Goal: Task Accomplishment & Management: Manage account settings

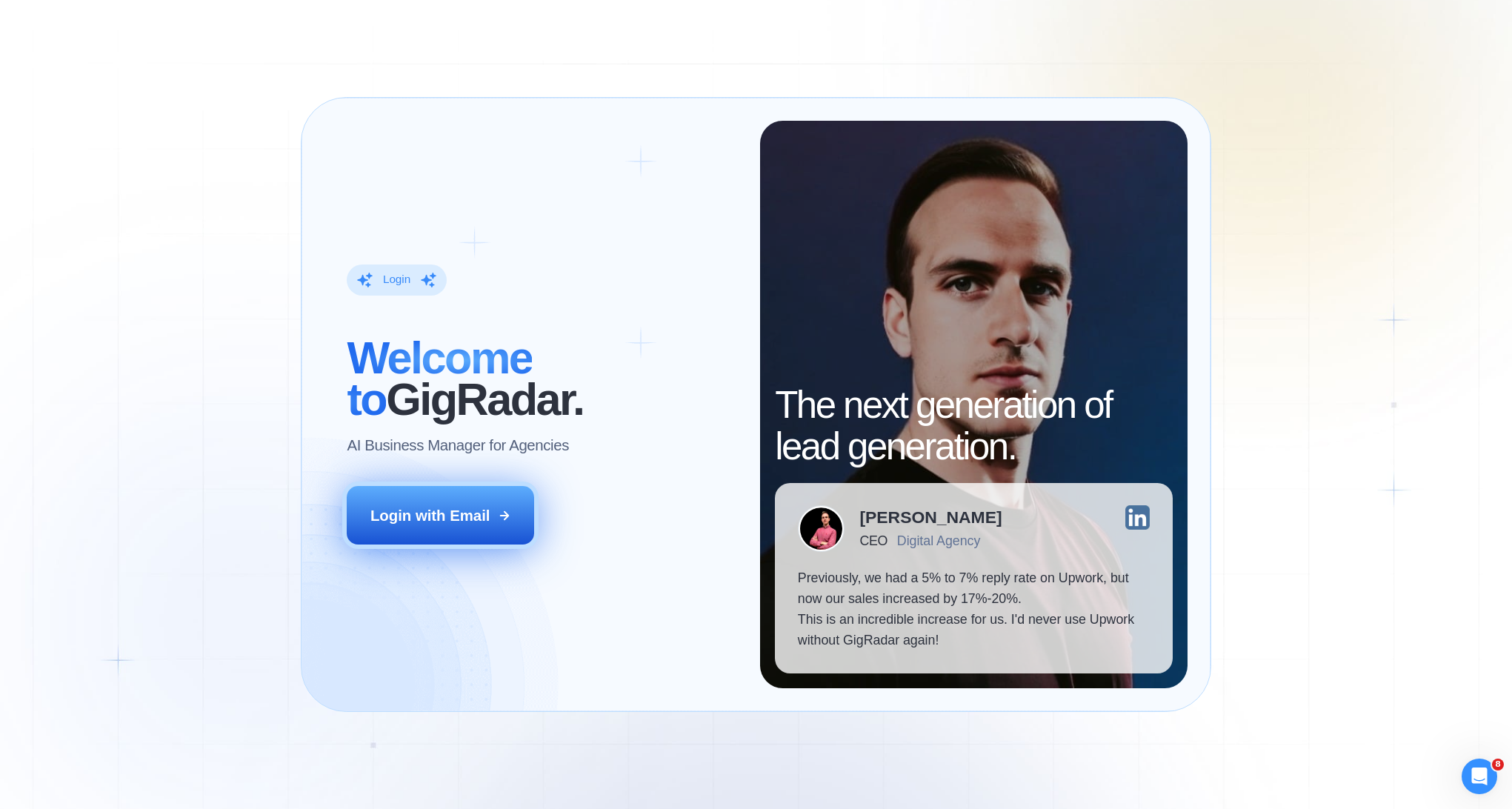
click at [489, 509] on div "Login with Email" at bounding box center [430, 515] width 119 height 21
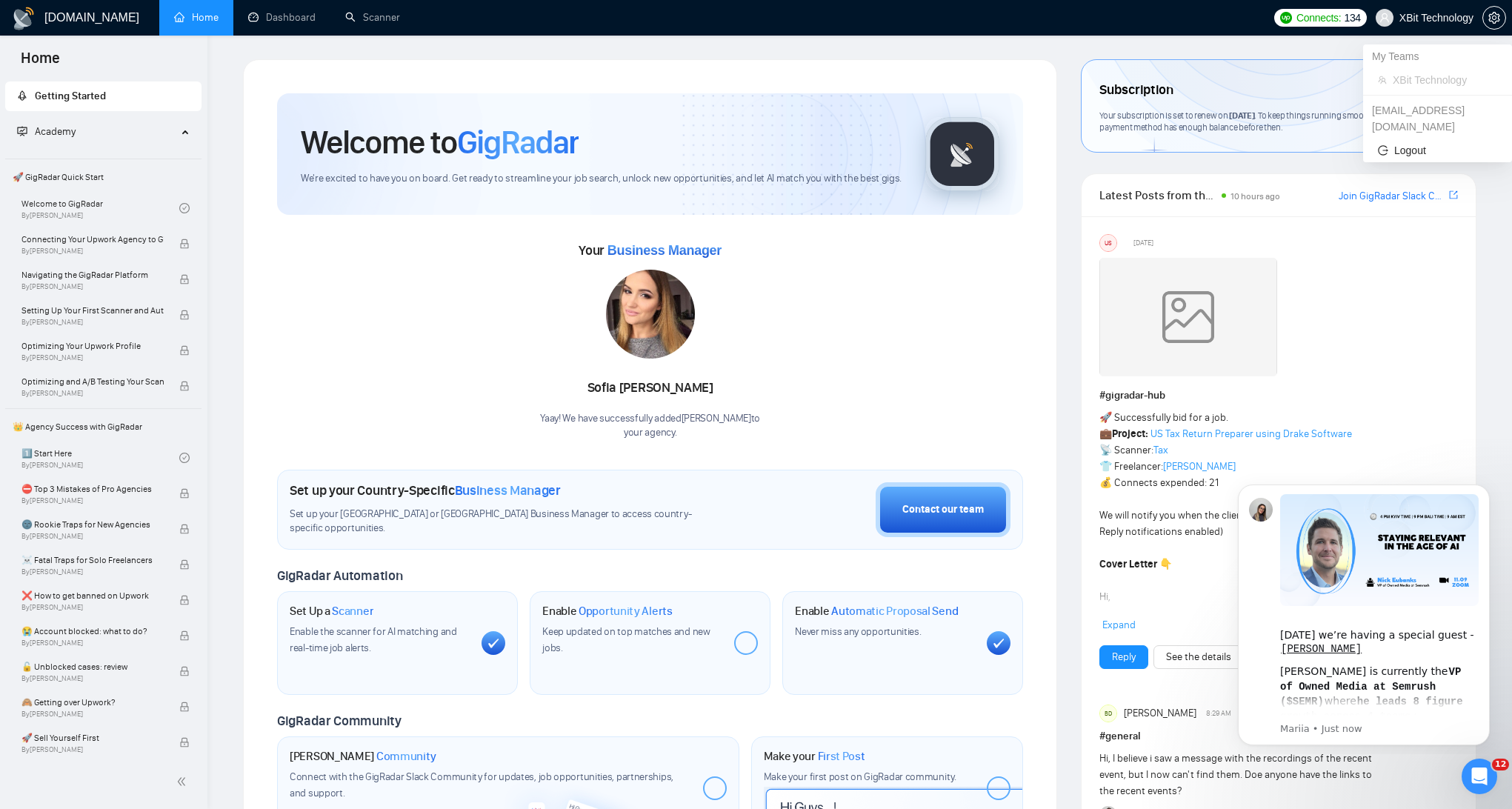
click at [1460, 18] on span "XBit Technology" at bounding box center [1436, 18] width 74 height 0
click at [1490, 19] on icon "setting" at bounding box center [1493, 17] width 11 height 12
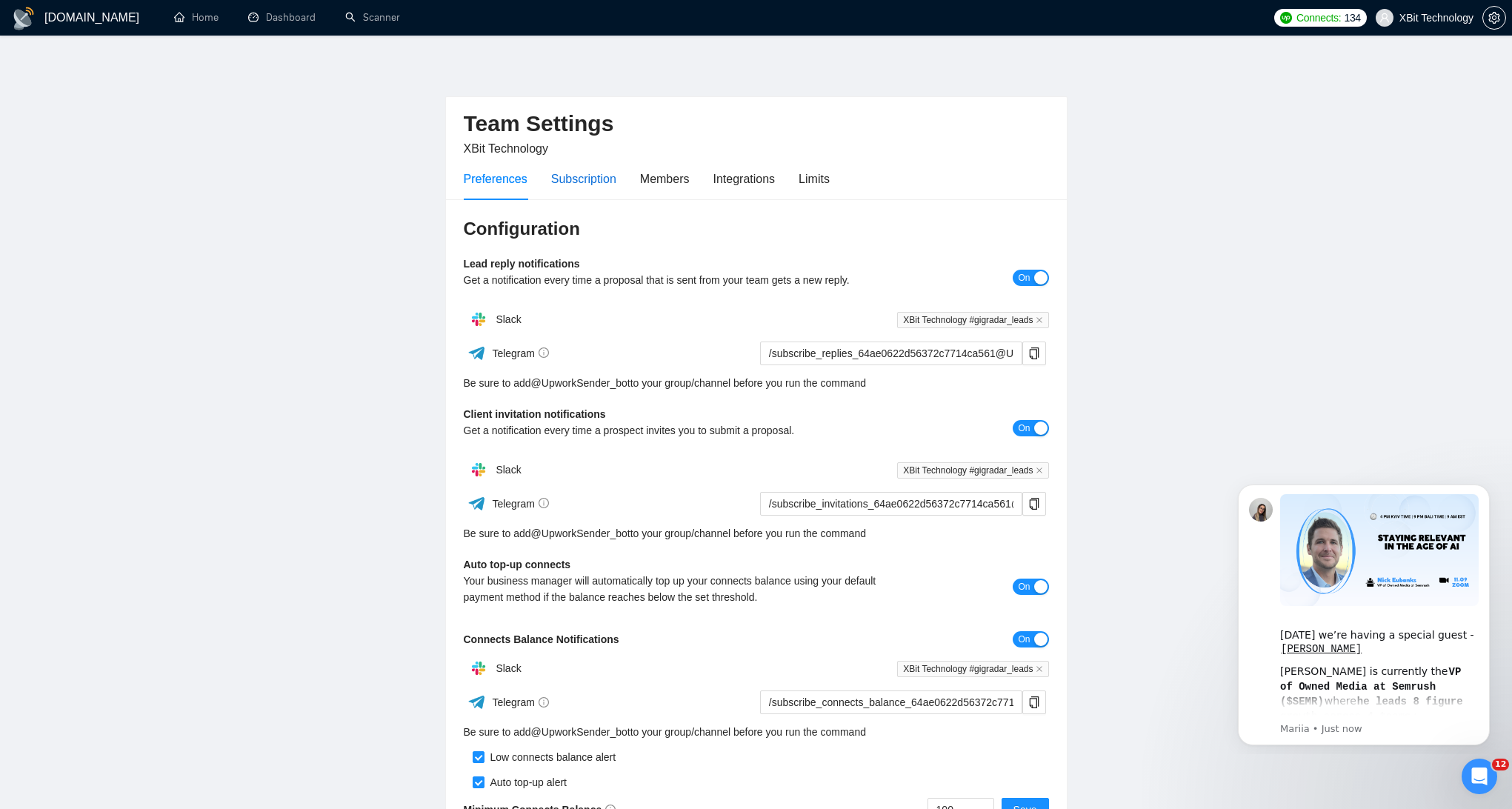
click at [602, 178] on div "Subscription" at bounding box center [583, 179] width 65 height 19
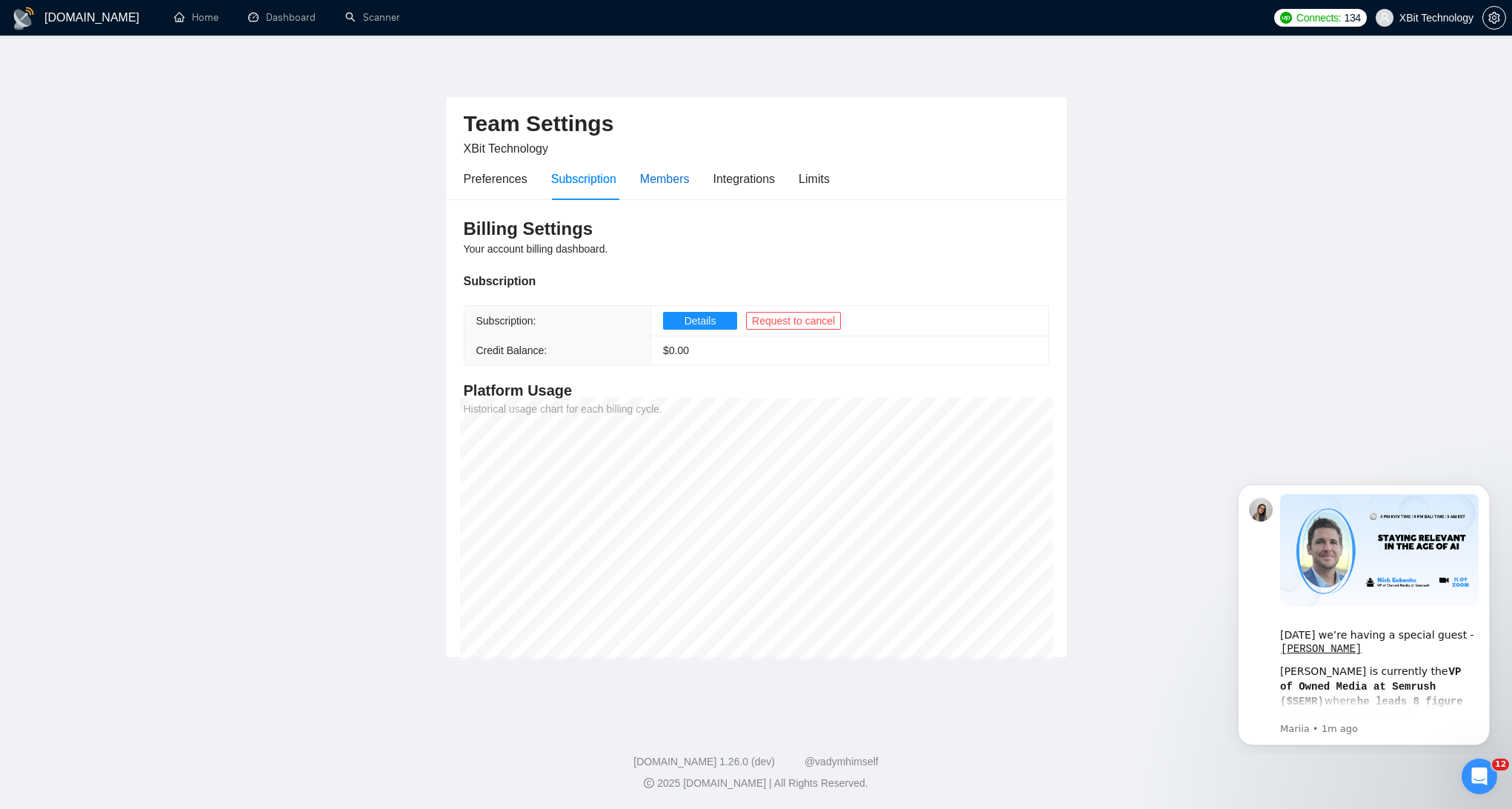
click at [681, 181] on div "Members" at bounding box center [665, 179] width 49 height 19
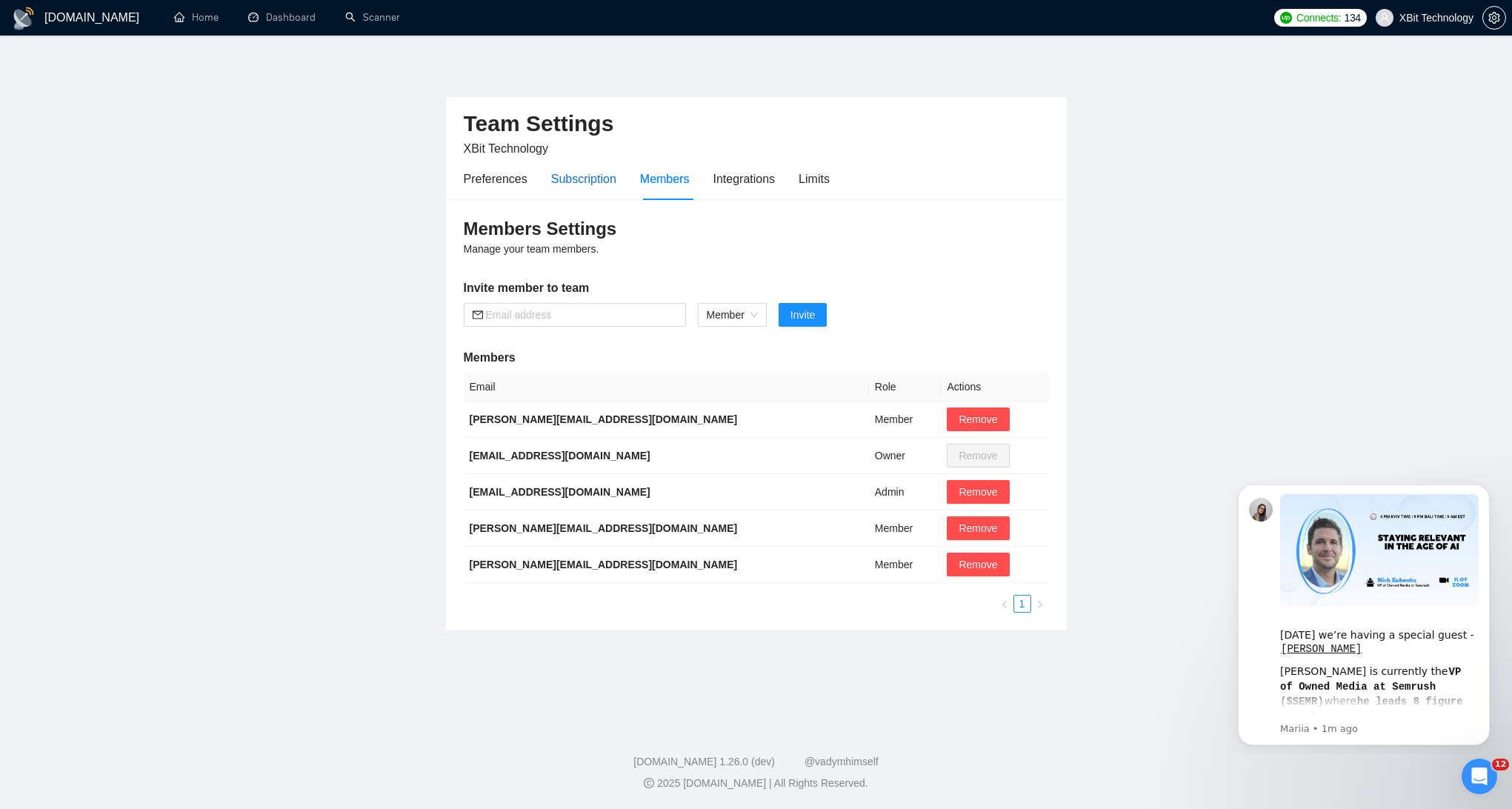
click at [599, 186] on div "Subscription" at bounding box center [583, 179] width 65 height 19
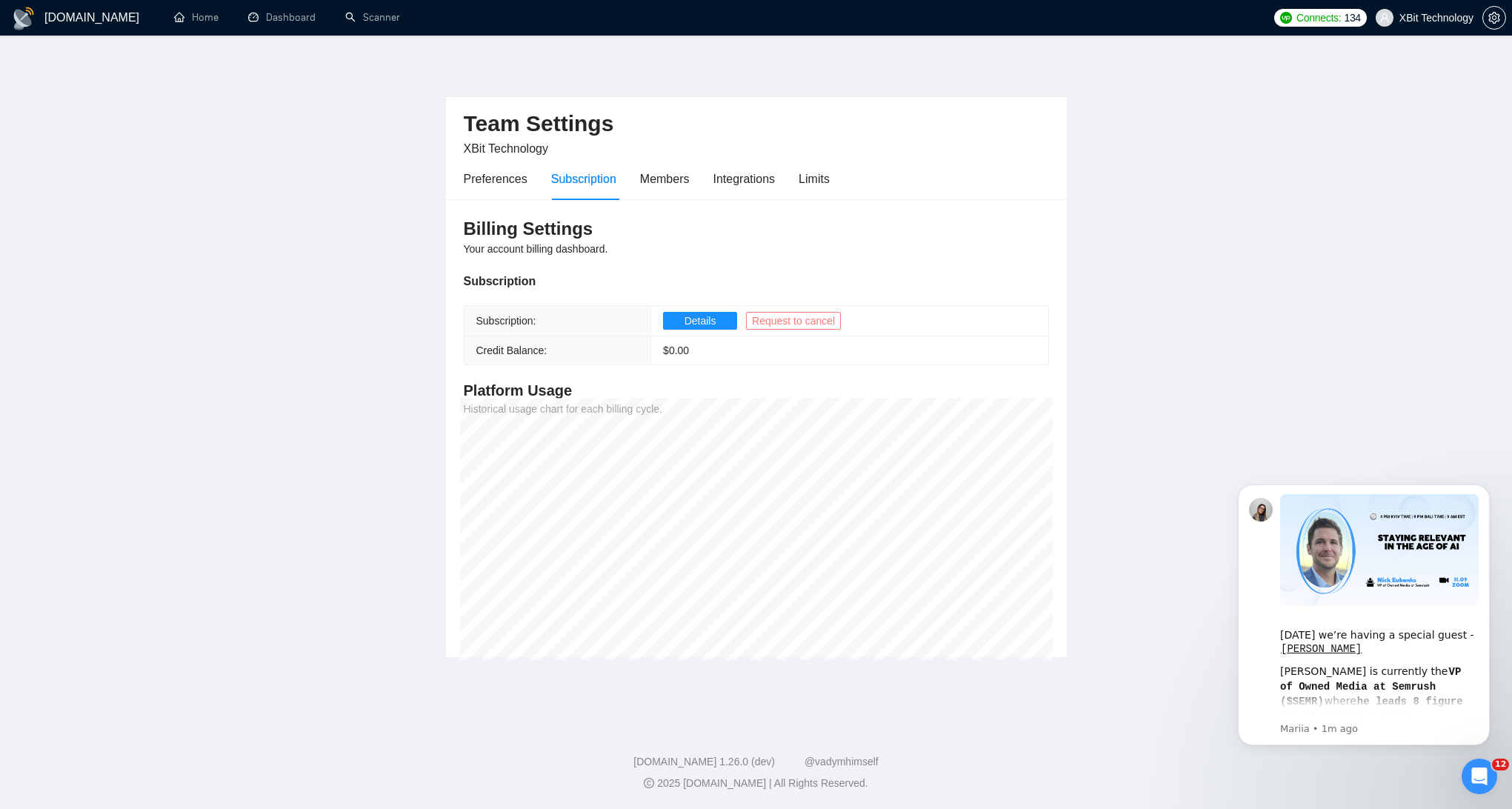
click at [792, 320] on span "Request to cancel" at bounding box center [793, 320] width 83 height 16
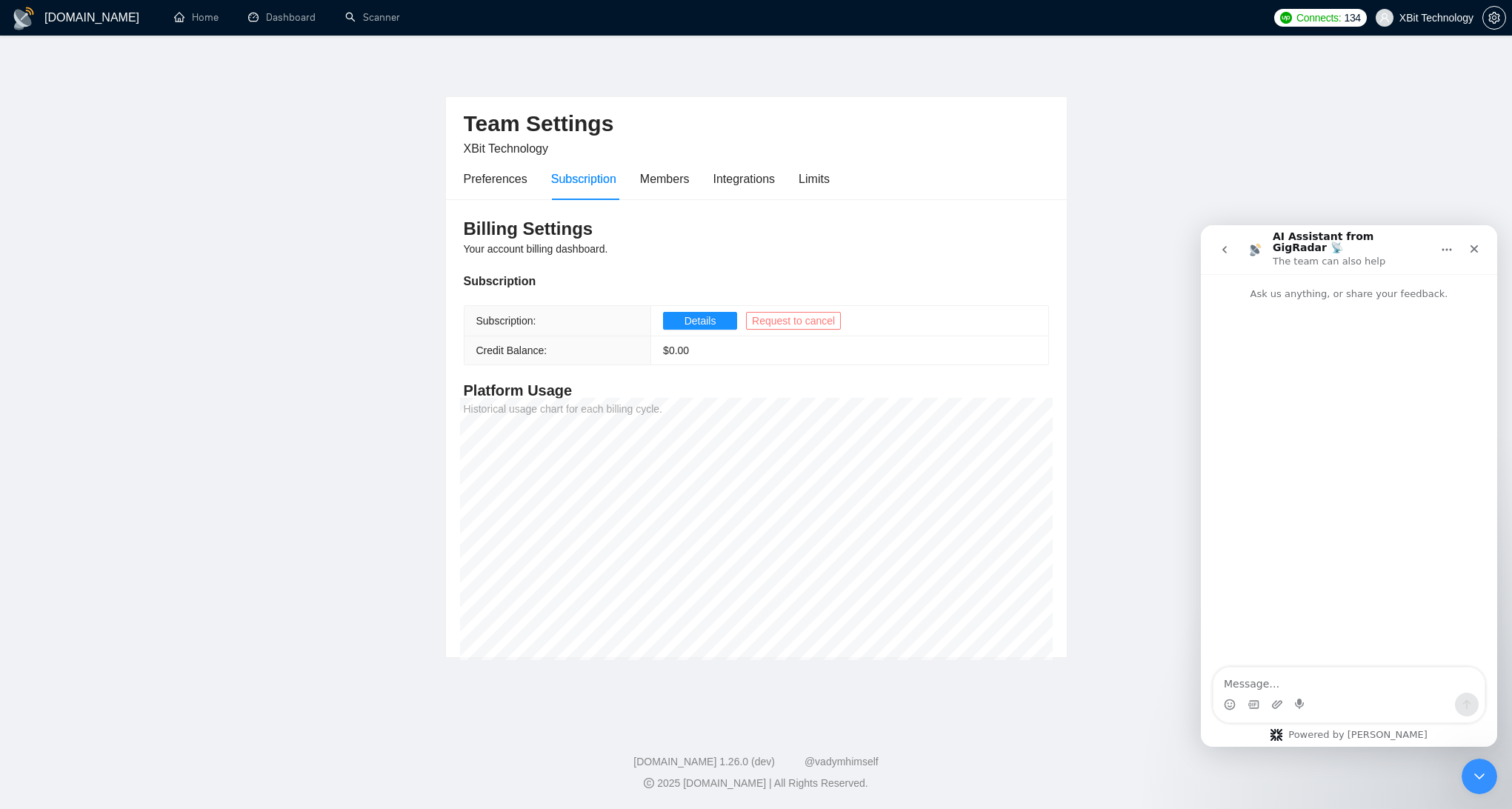
scroll to position [9, 0]
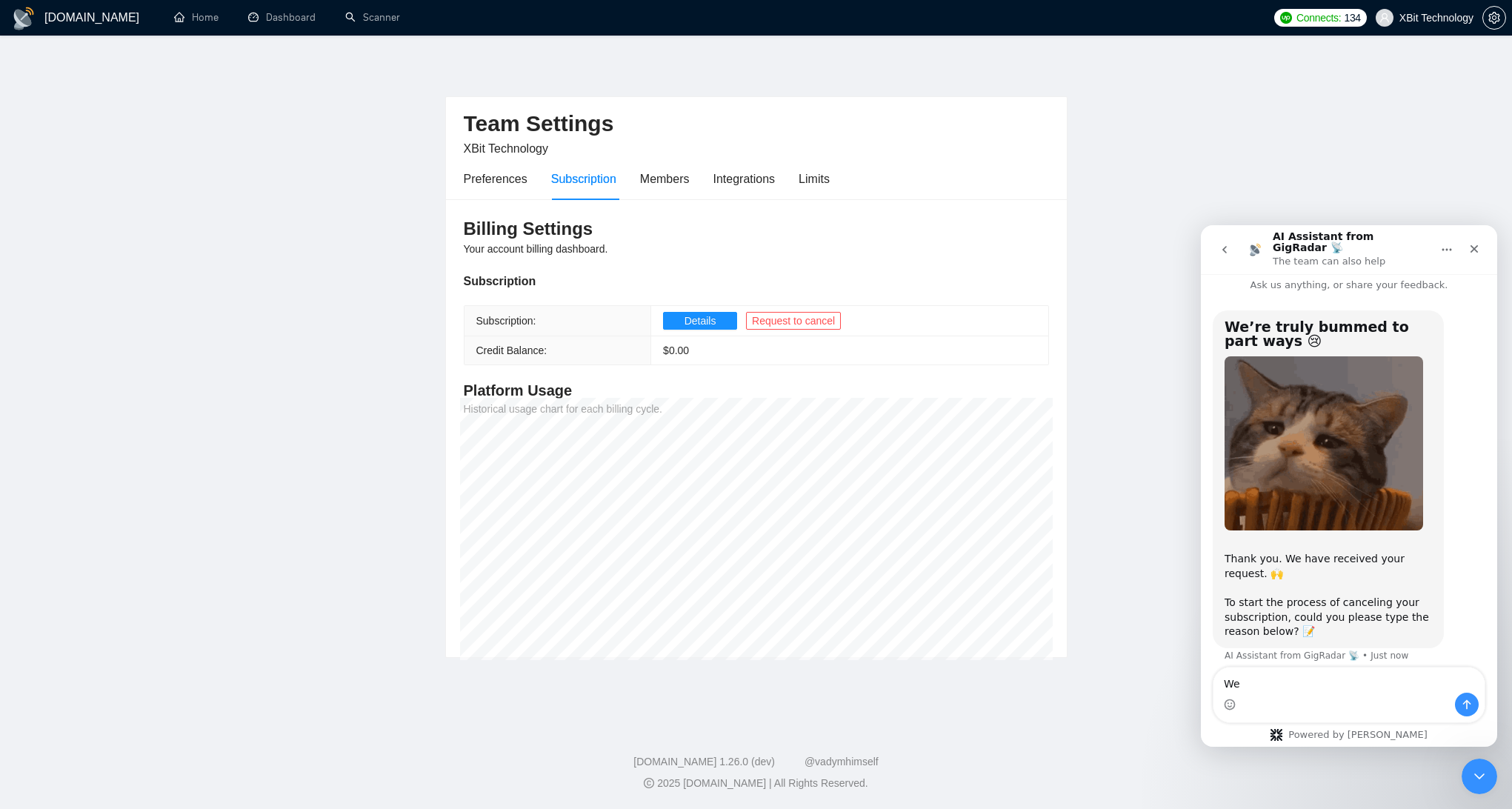
type textarea "W"
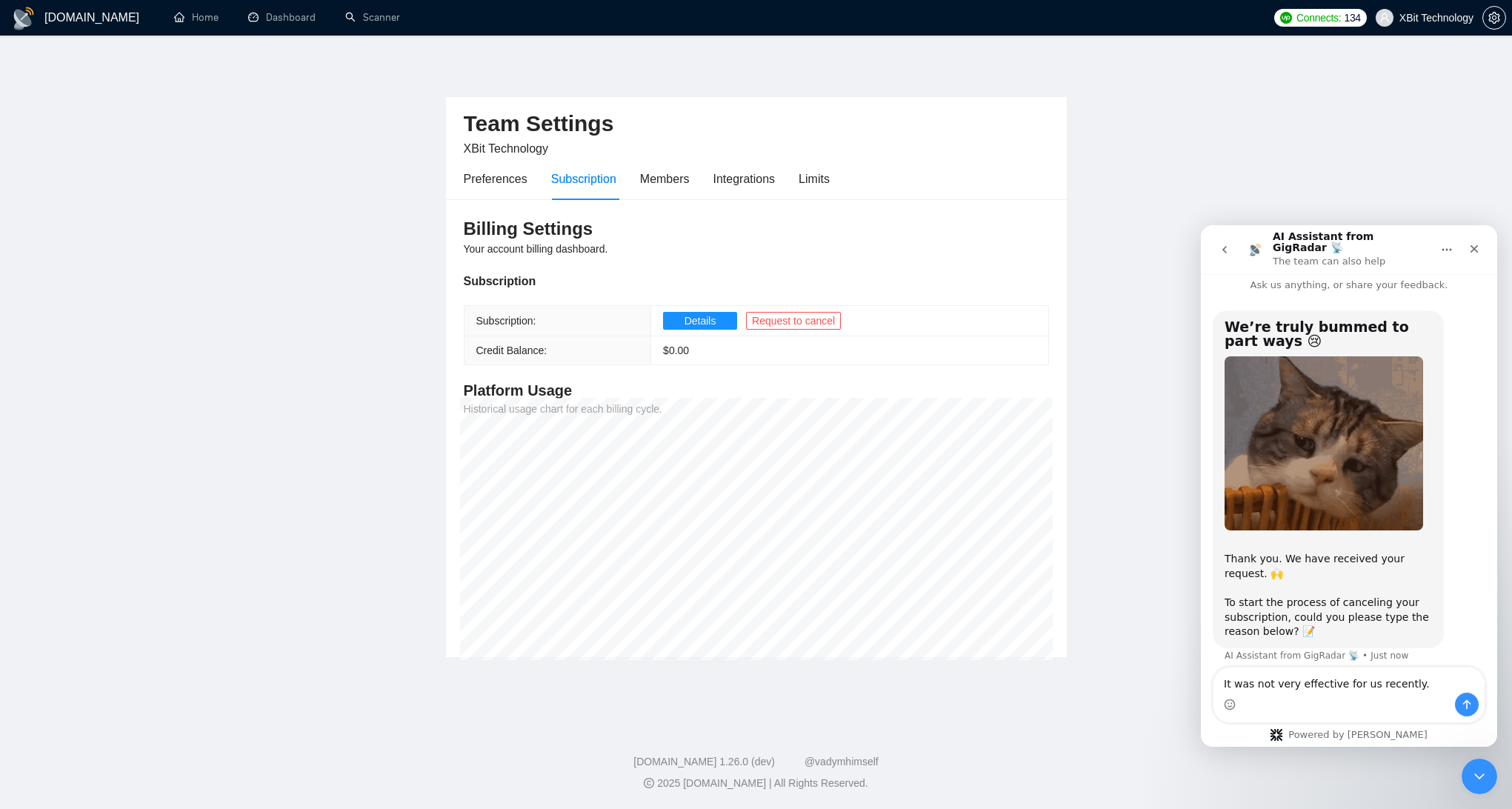
click at [1379, 689] on textarea "It was not very effective for us recently." at bounding box center [1348, 680] width 271 height 25
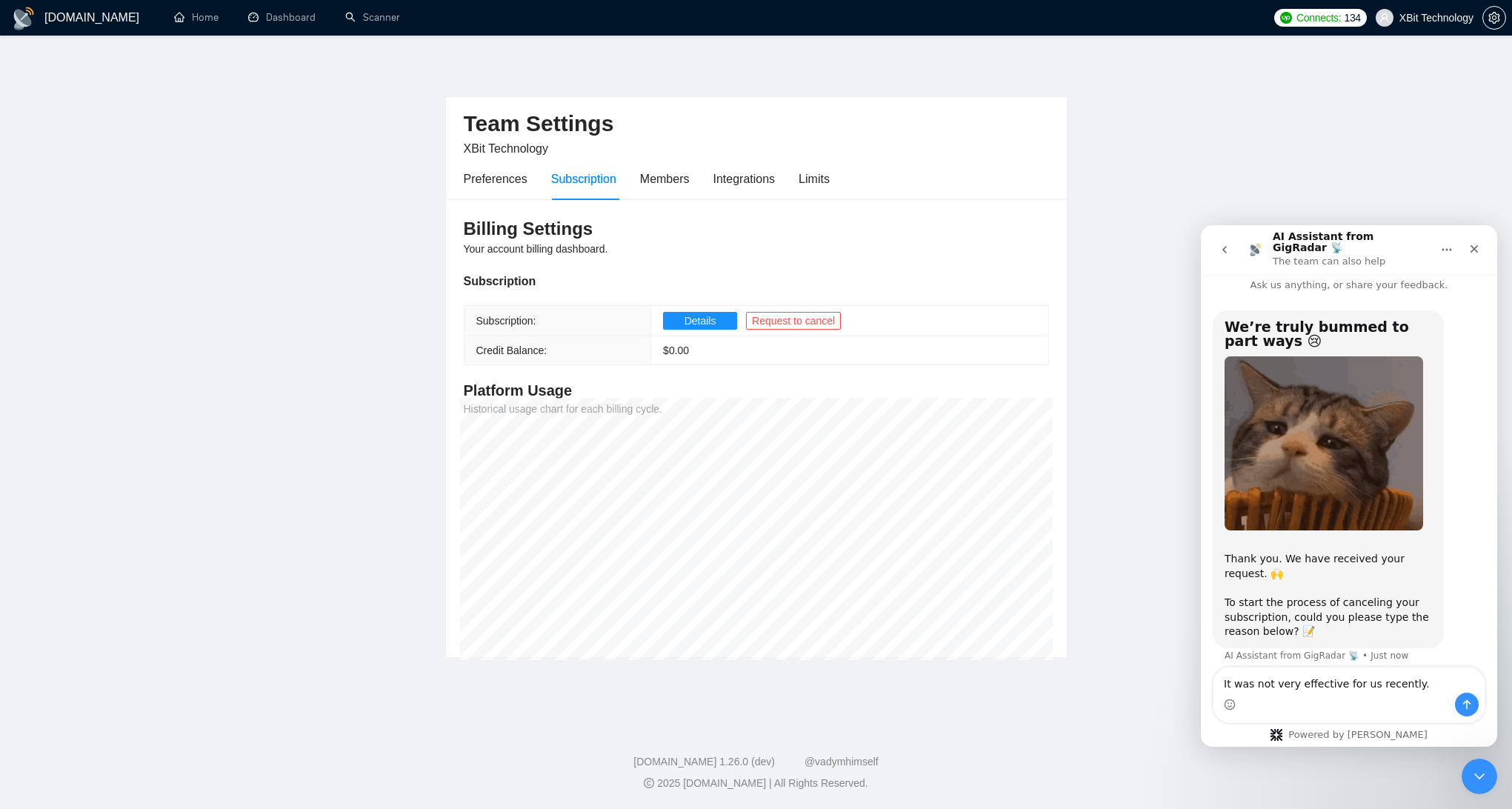
click at [1379, 689] on textarea "It was not very effective for us recently." at bounding box center [1348, 680] width 271 height 25
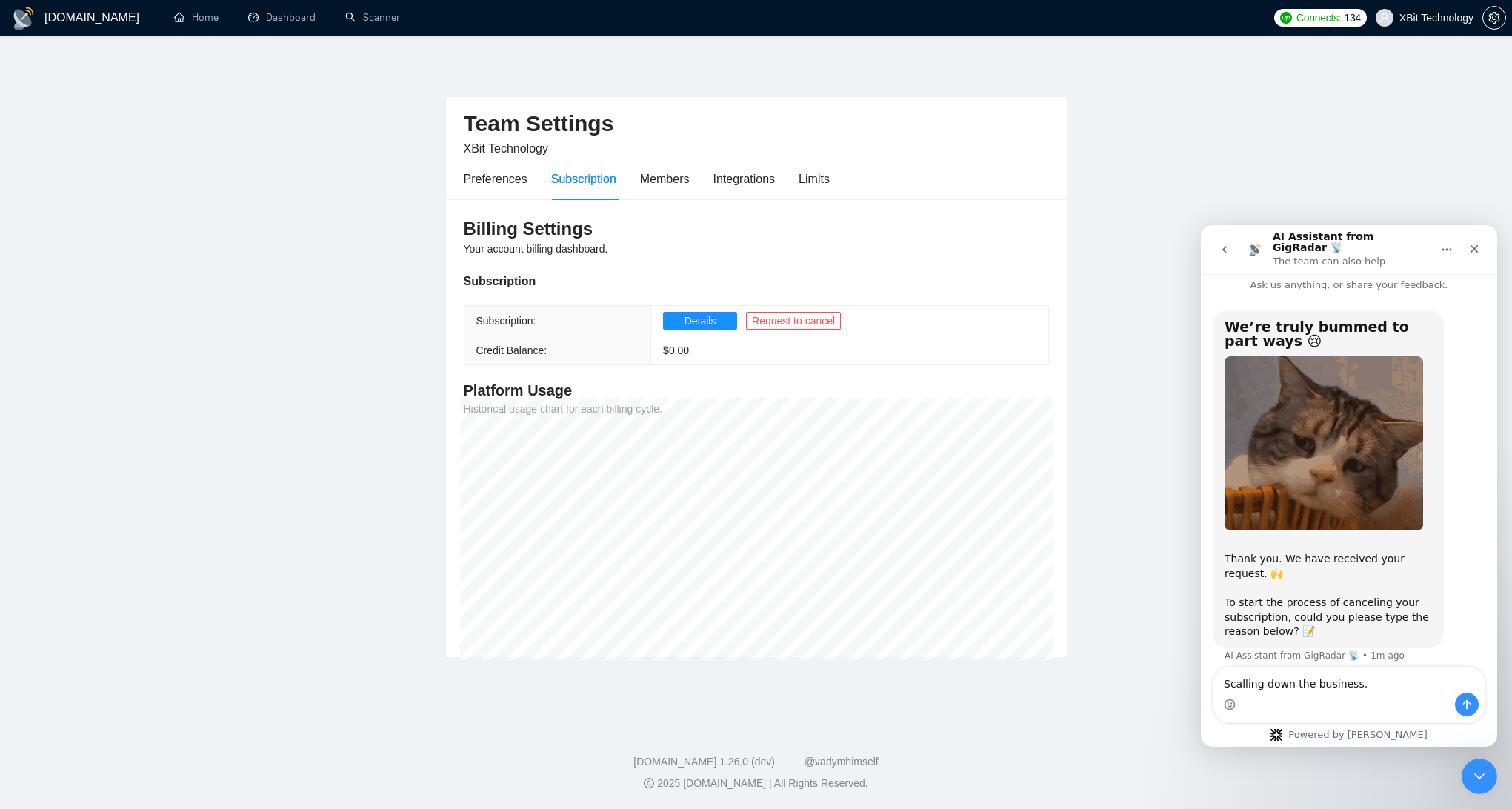
type textarea "Scalling down the business."
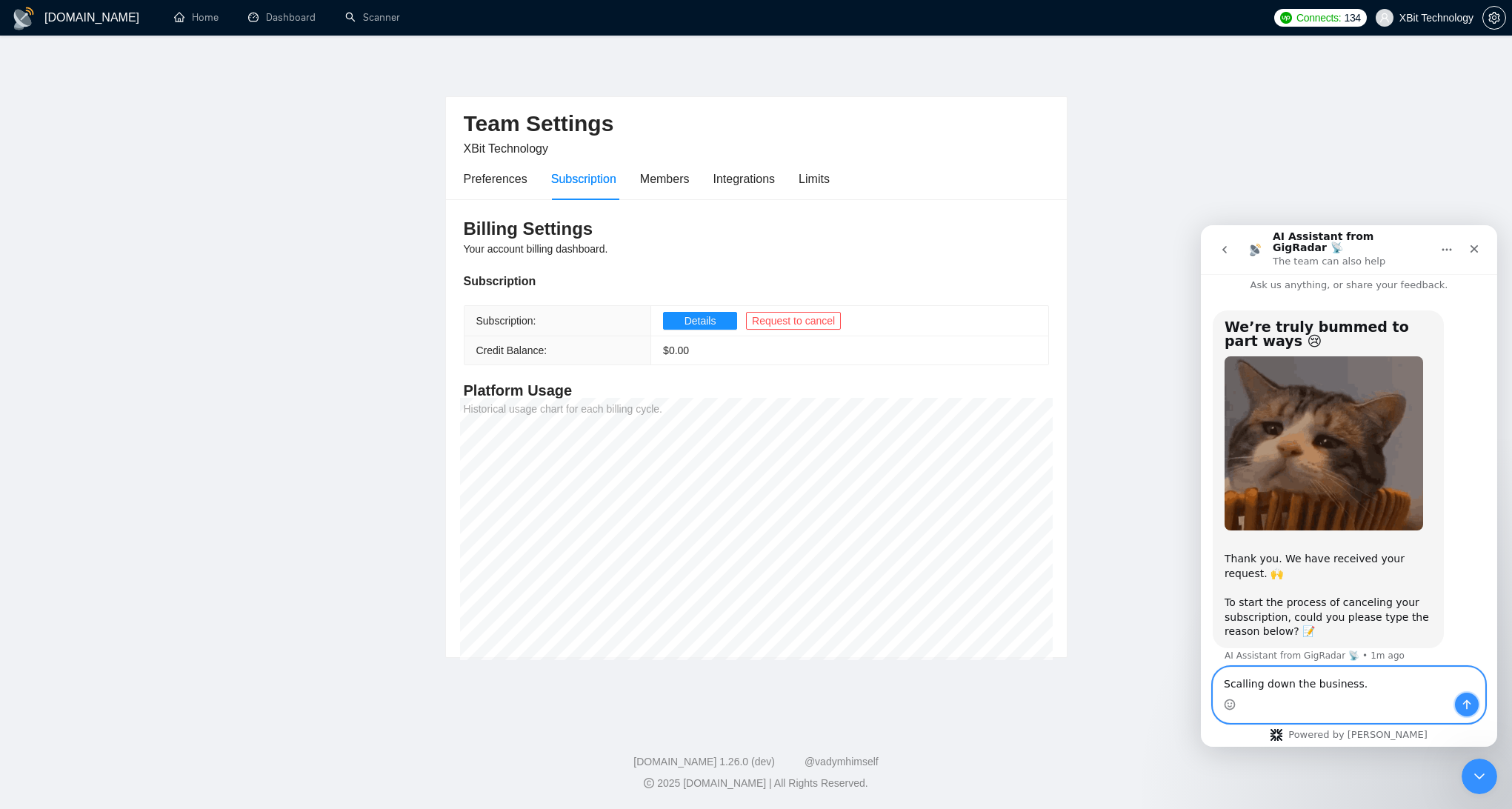
click at [1475, 705] on button "Send a message…" at bounding box center [1466, 704] width 24 height 24
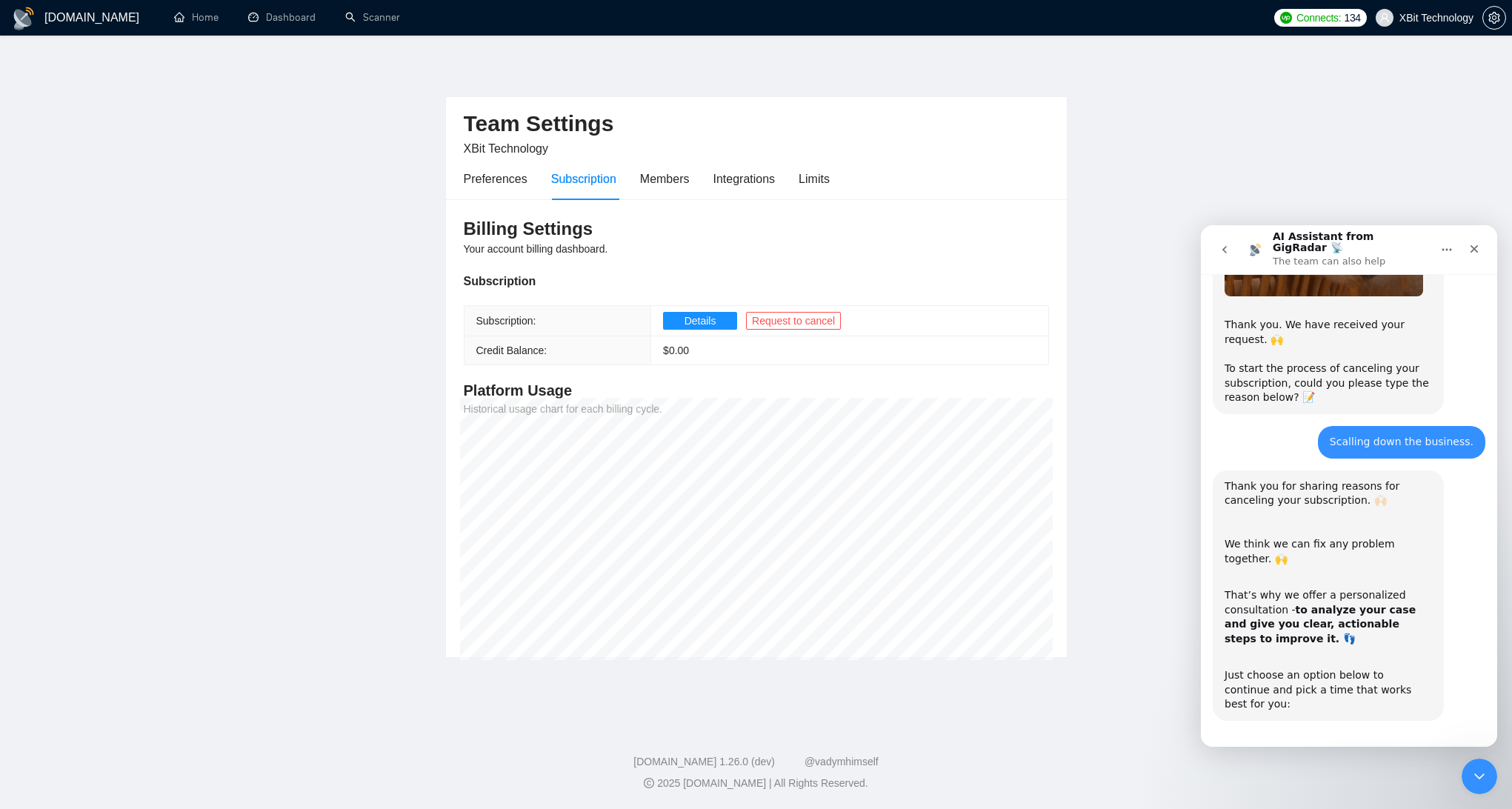
scroll to position [303, 0]
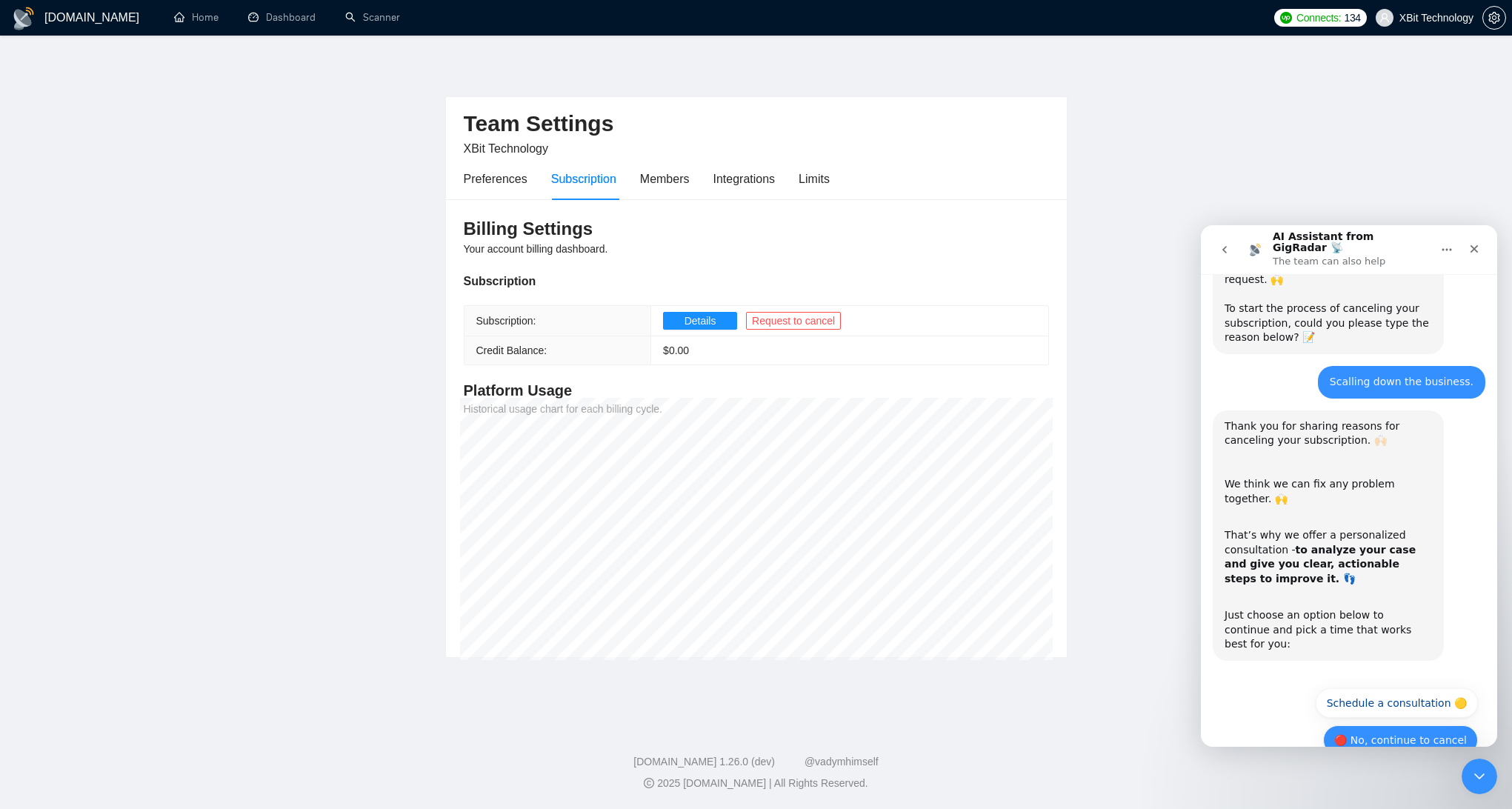
click at [1375, 725] on button "🔴 No, continue to cancel" at bounding box center [1400, 740] width 155 height 29
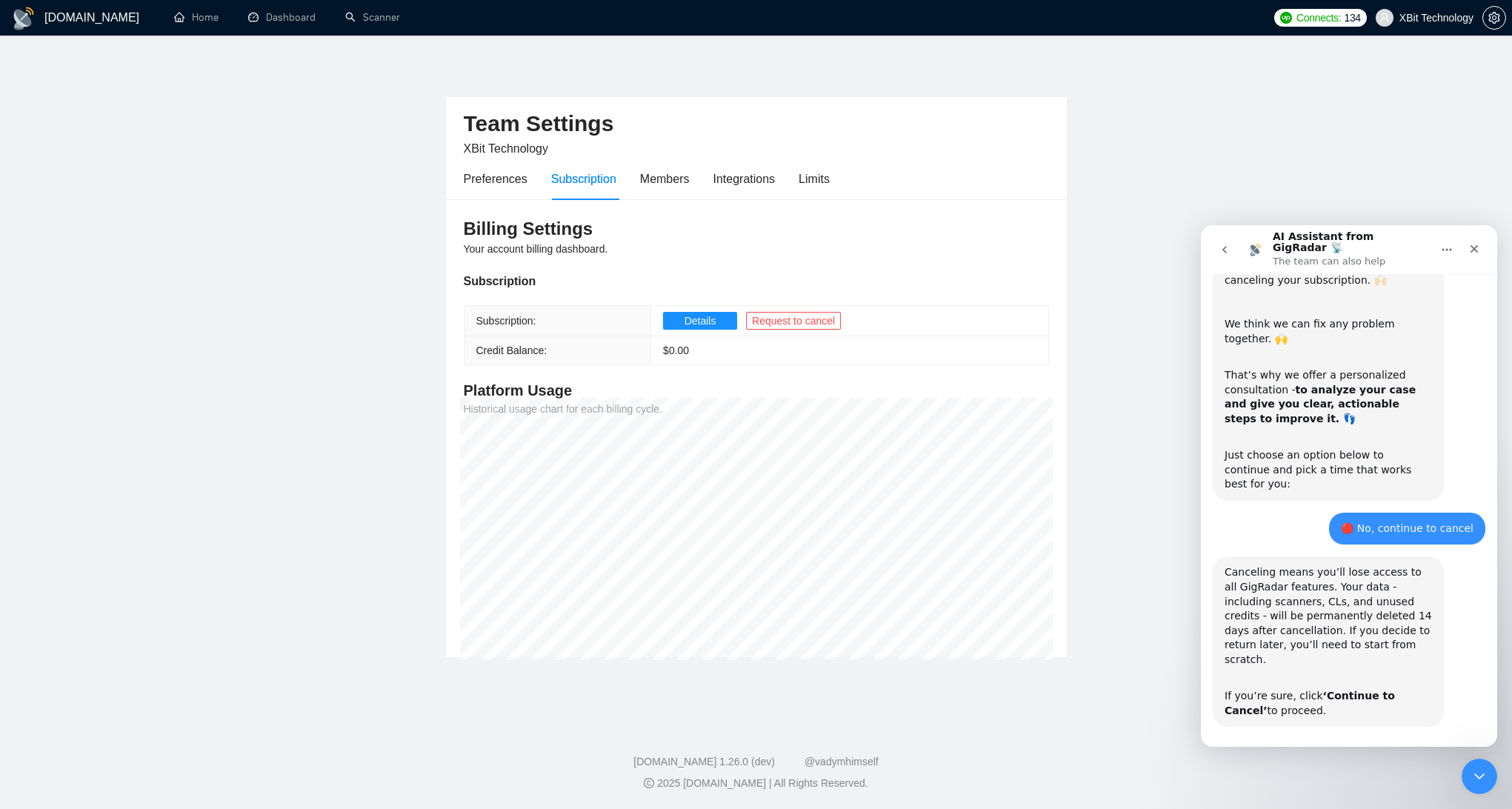
scroll to position [475, 0]
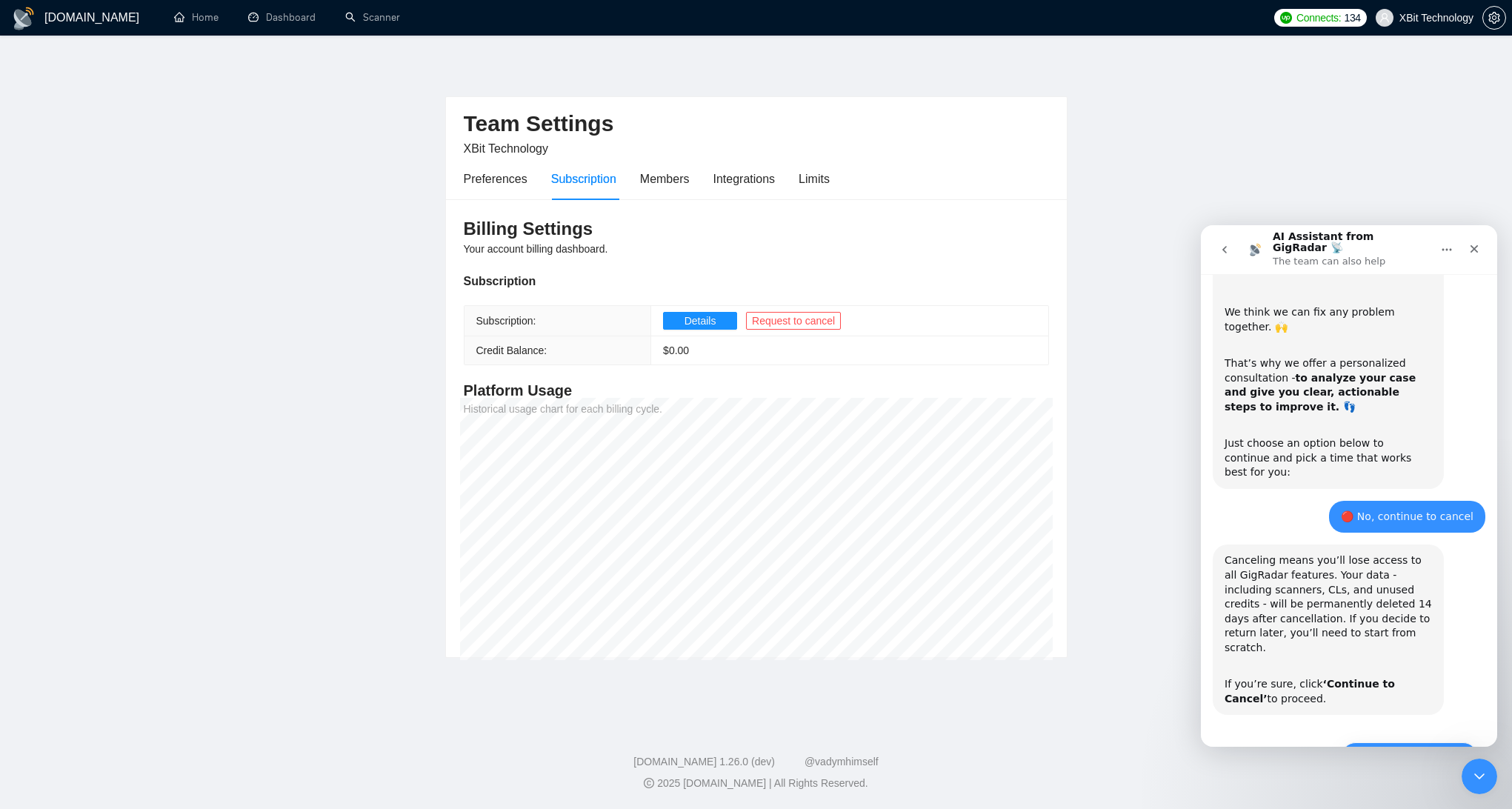
click at [1431, 743] on button "🔴 Continue to Cancel" at bounding box center [1409, 757] width 137 height 29
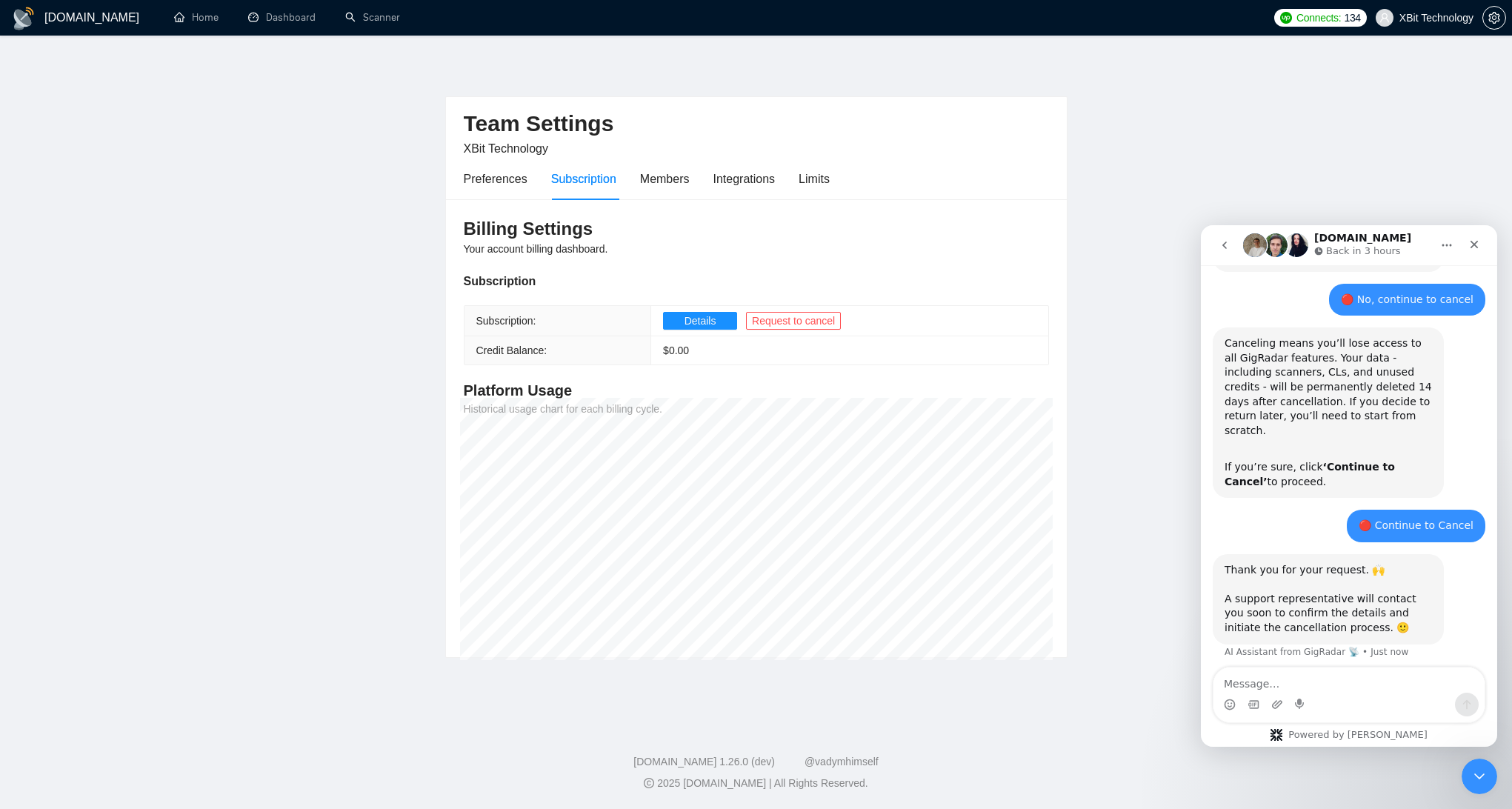
scroll to position [688, 0]
